Goal: Transaction & Acquisition: Purchase product/service

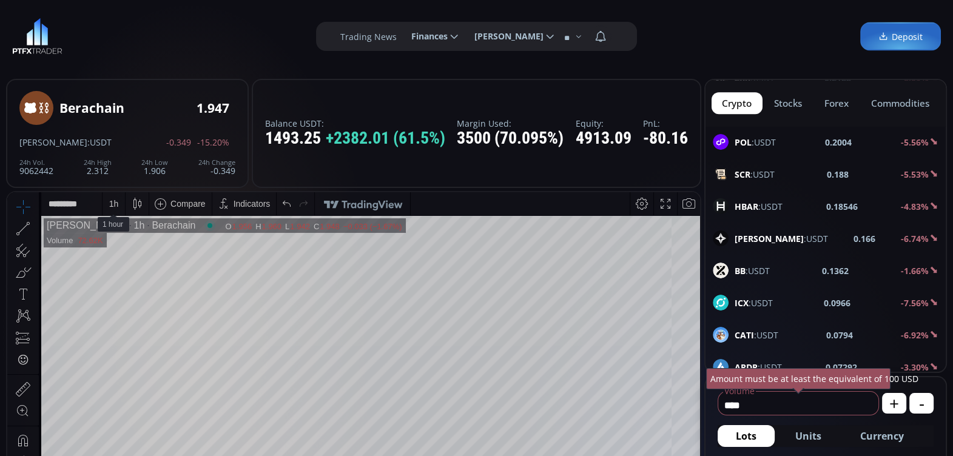
click at [112, 204] on div "1 h" at bounding box center [114, 204] width 10 height 10
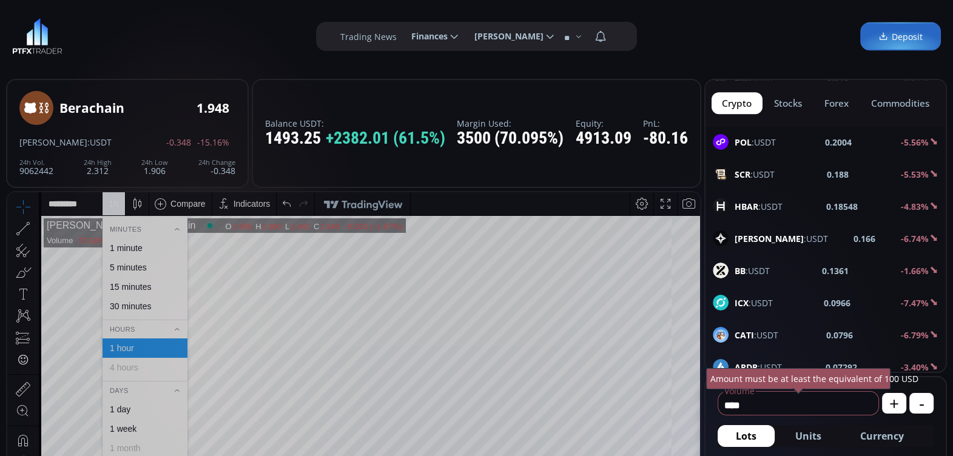
click at [129, 304] on div "30 minutes" at bounding box center [130, 306] width 41 height 10
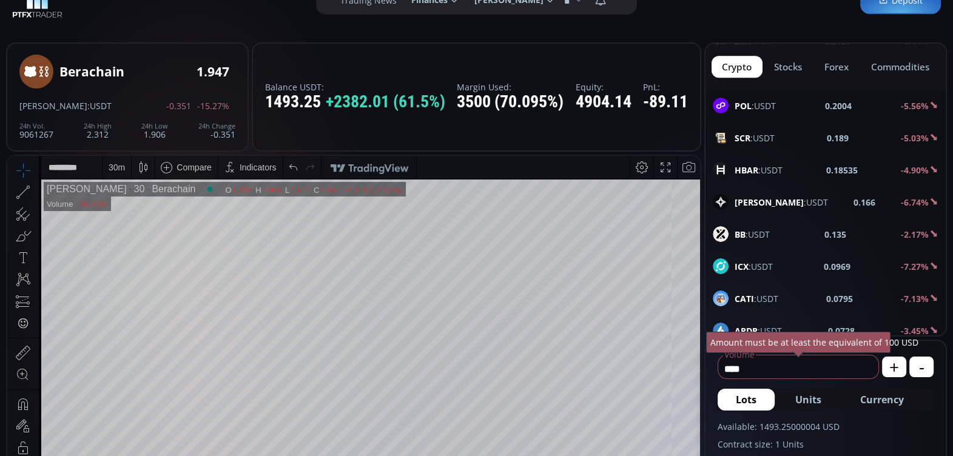
scroll to position [51, 0]
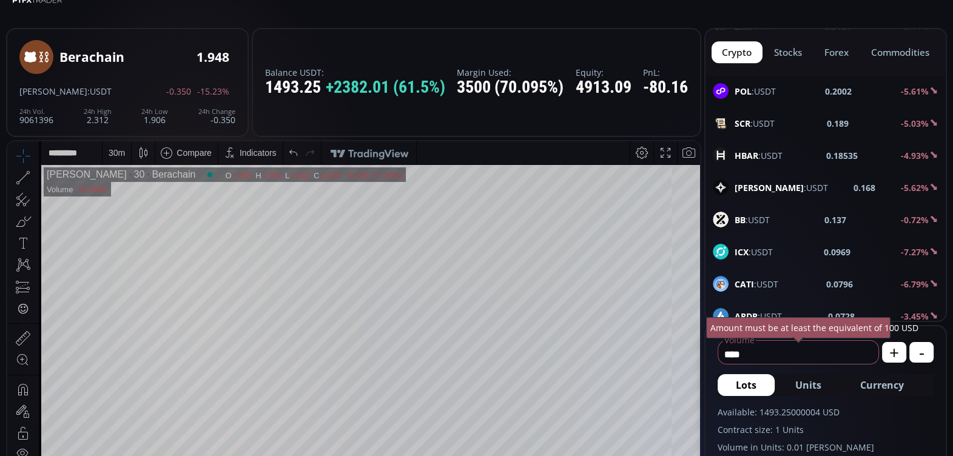
click at [115, 154] on div "30 m" at bounding box center [117, 153] width 16 height 10
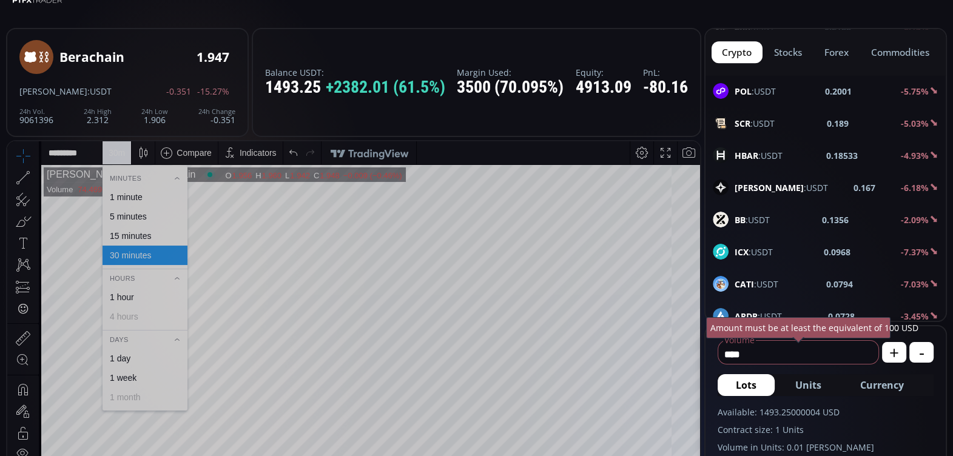
click at [135, 232] on div "15 minutes" at bounding box center [130, 236] width 41 height 10
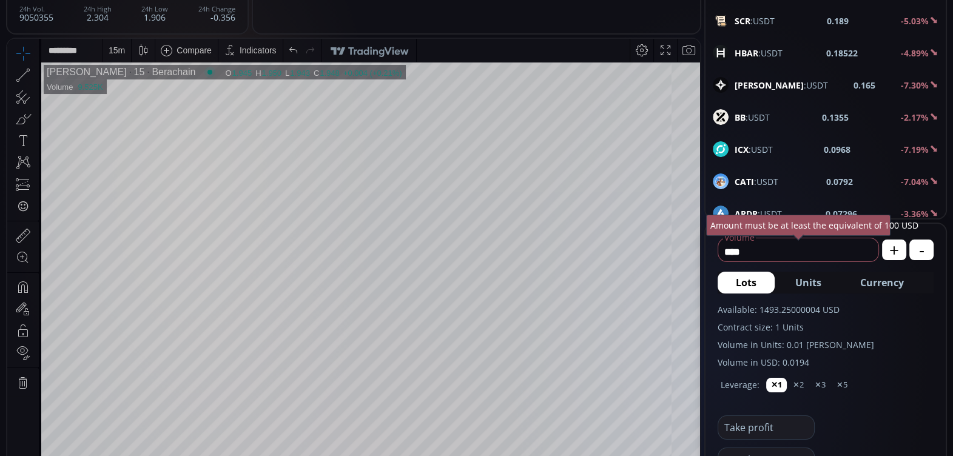
scroll to position [155, 0]
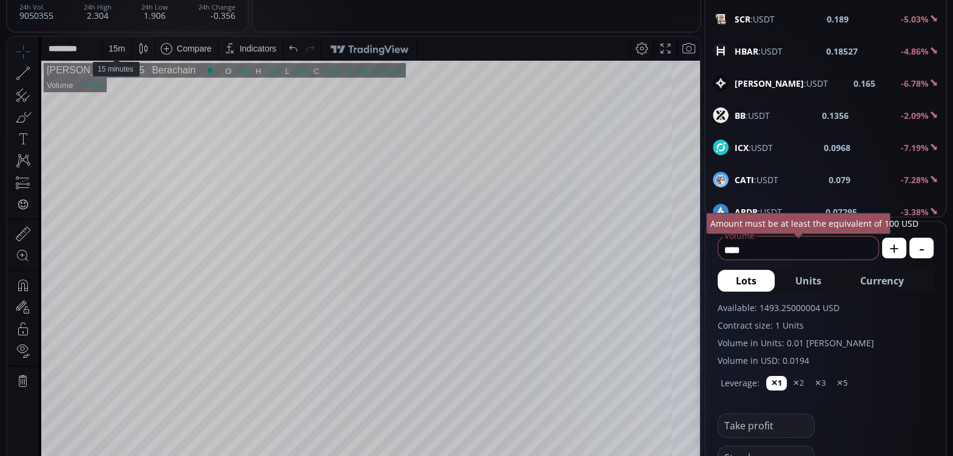
click at [116, 49] on div "15 m" at bounding box center [117, 49] width 16 height 10
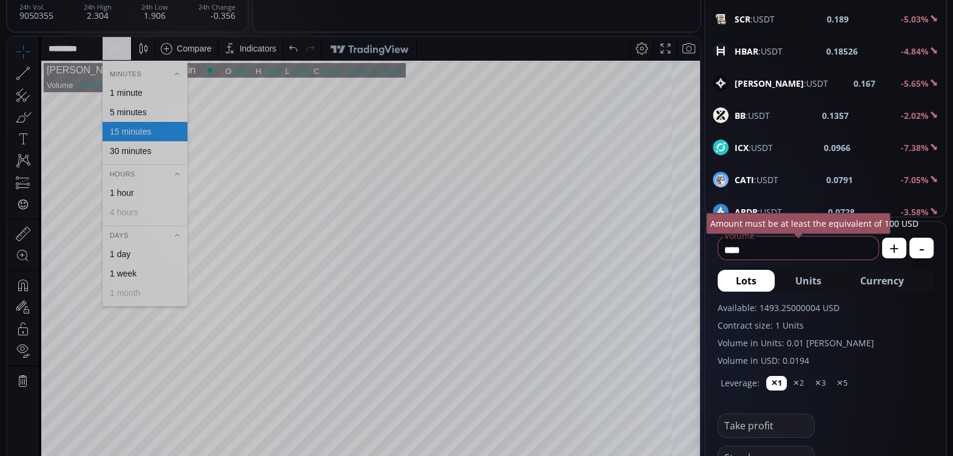
click at [131, 110] on div "5 minutes" at bounding box center [128, 112] width 37 height 10
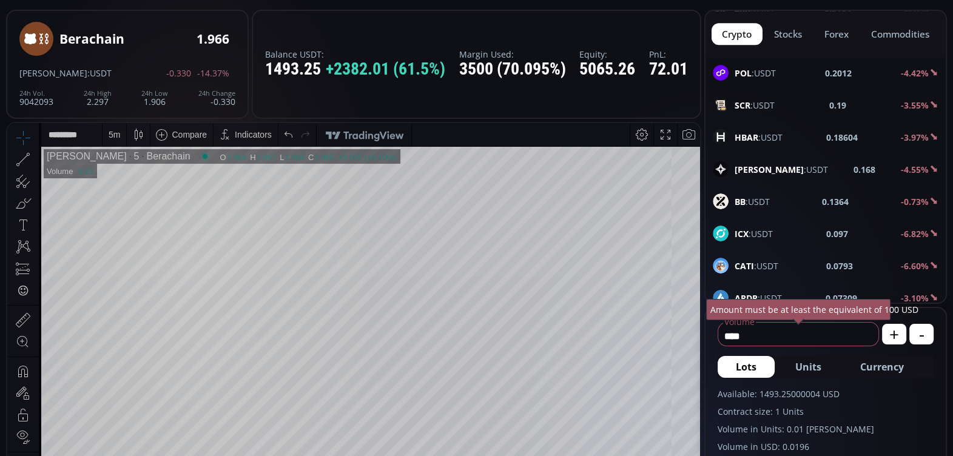
scroll to position [75, 0]
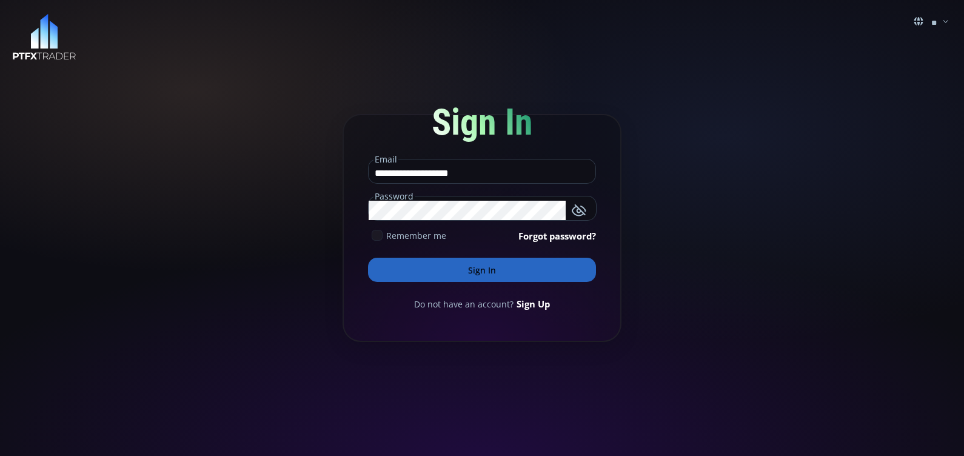
click at [375, 240] on icon at bounding box center [377, 235] width 11 height 11
click at [411, 271] on button "Sign In" at bounding box center [482, 270] width 228 height 24
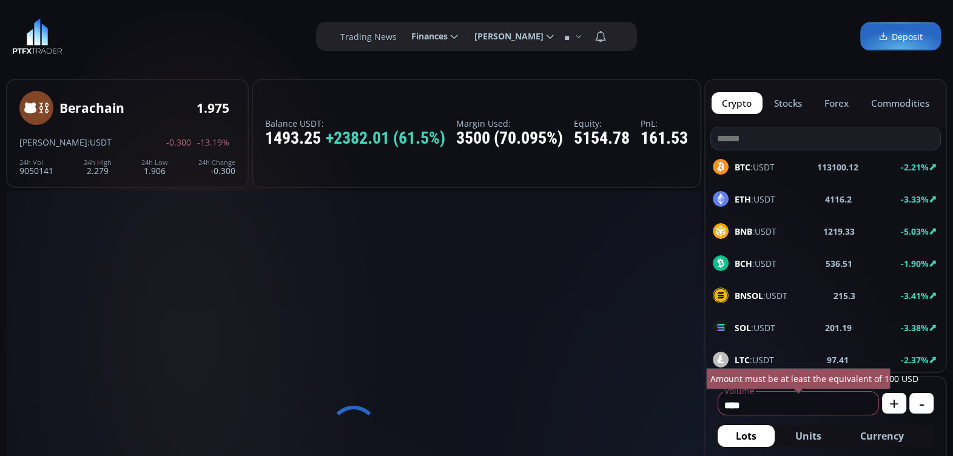
scroll to position [166, 0]
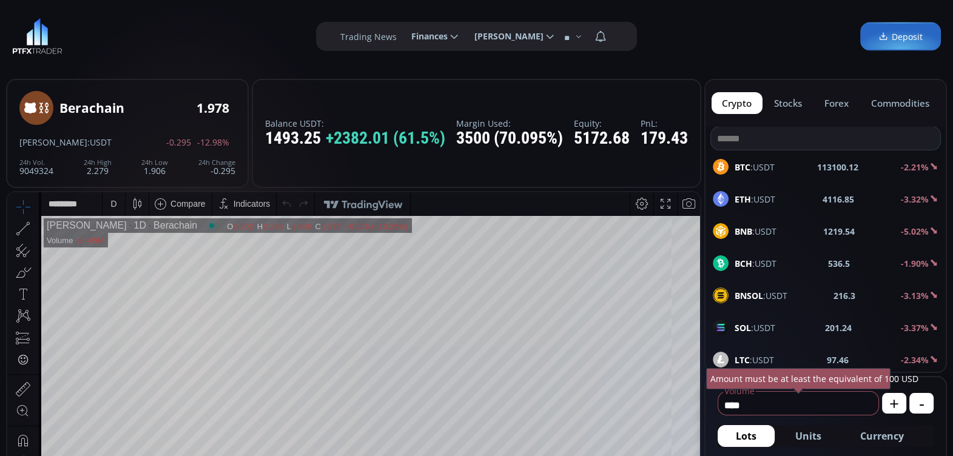
click at [113, 199] on div "D" at bounding box center [113, 204] width 6 height 10
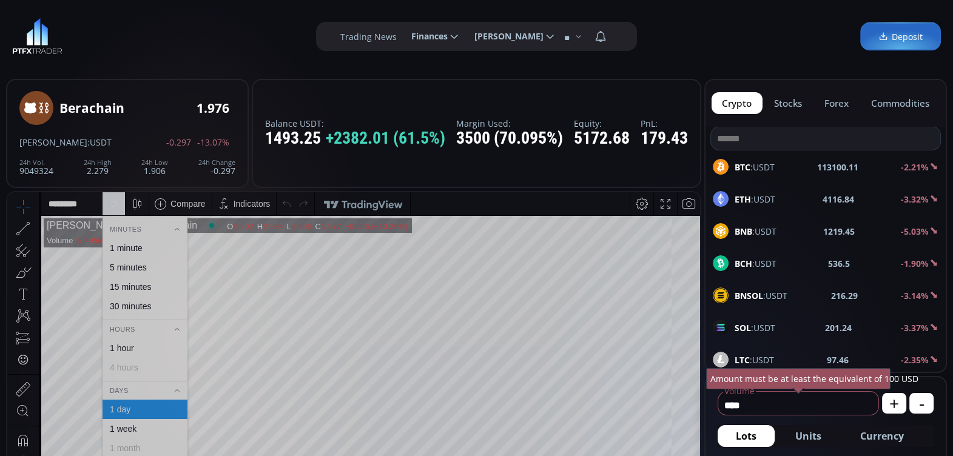
click at [143, 266] on div "5 minutes" at bounding box center [128, 268] width 37 height 10
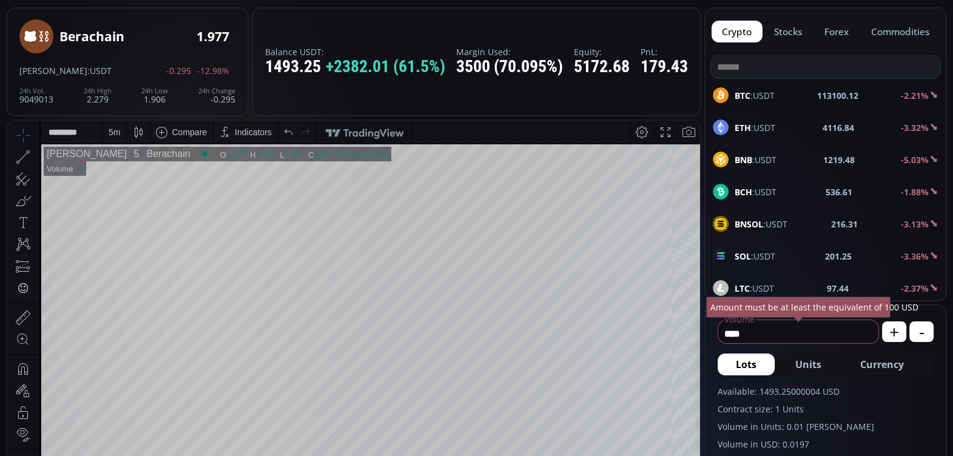
scroll to position [67, 0]
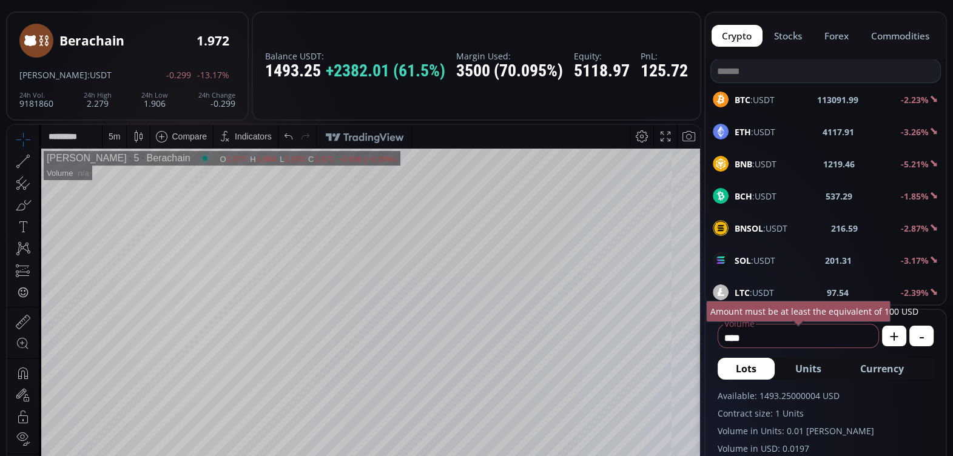
click at [116, 135] on div "5 m" at bounding box center [115, 137] width 12 height 10
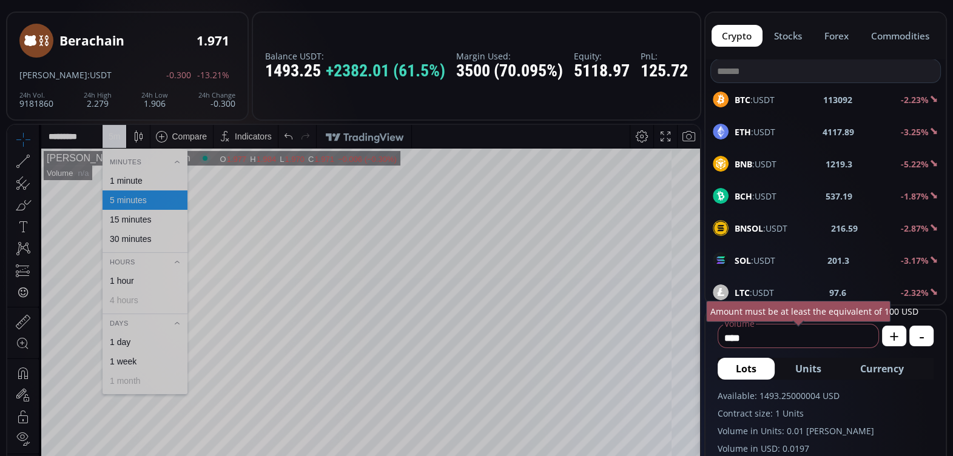
click at [131, 179] on div "1 minute" at bounding box center [126, 181] width 33 height 10
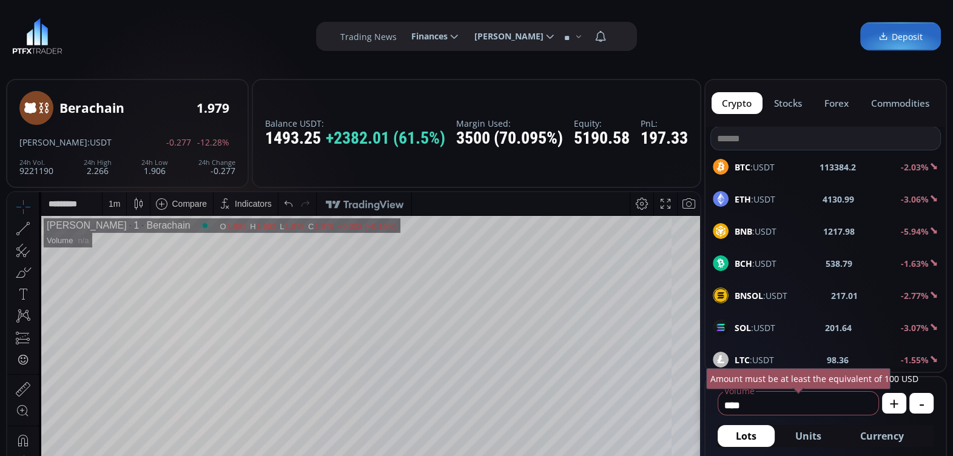
click at [449, 36] on icon at bounding box center [454, 36] width 11 height 11
click at [402, 36] on input "********" at bounding box center [402, 36] width 0 height 13
click at [416, 109] on link "History" at bounding box center [434, 113] width 59 height 19
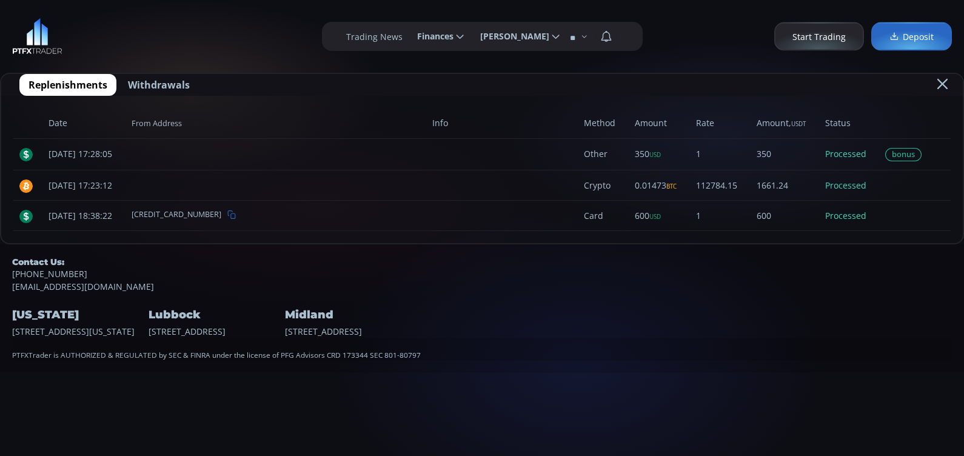
click at [821, 32] on span "Start Trading" at bounding box center [819, 36] width 53 height 13
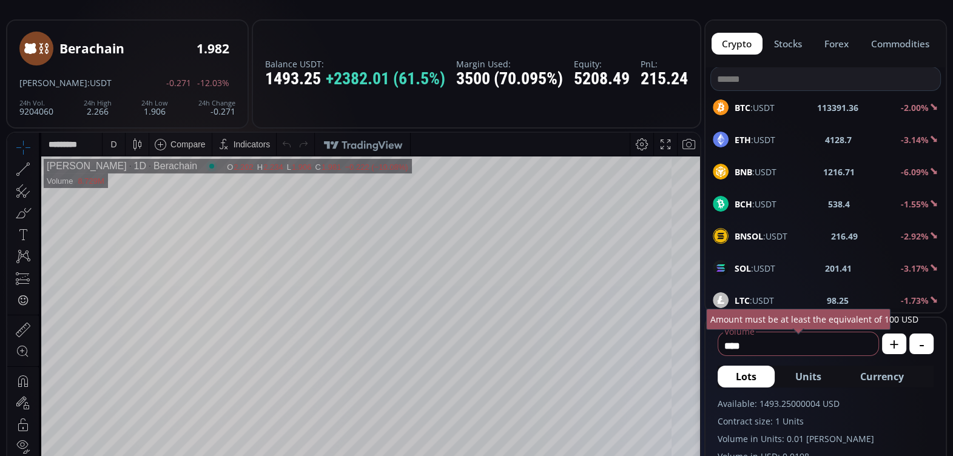
scroll to position [55, 0]
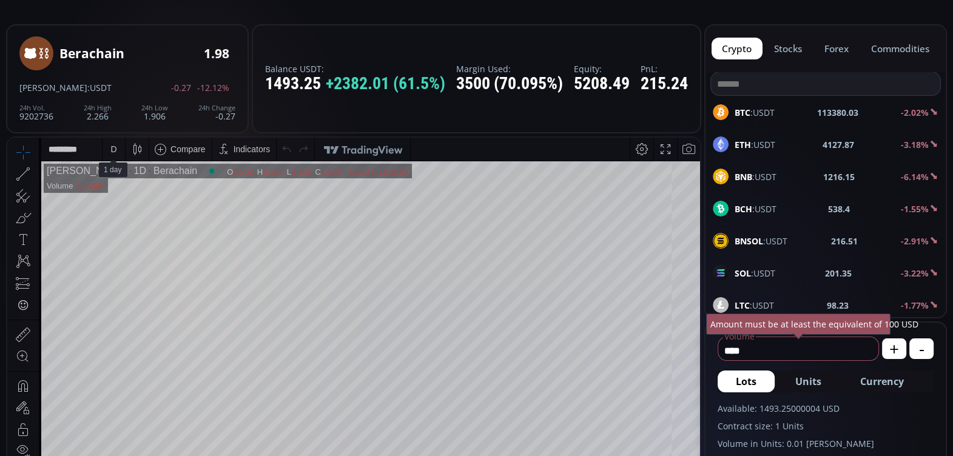
click at [113, 150] on div "D" at bounding box center [113, 149] width 6 height 10
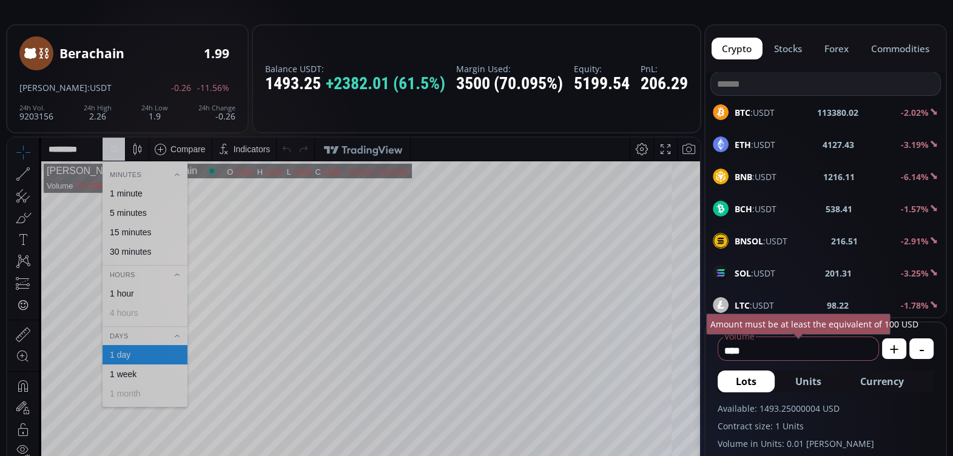
click at [122, 189] on div "1 minute" at bounding box center [126, 194] width 33 height 10
